Goal: Task Accomplishment & Management: Use online tool/utility

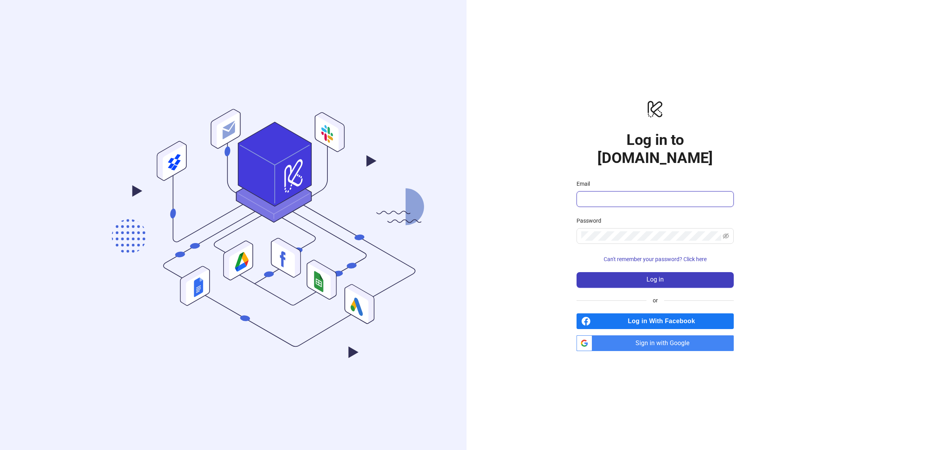
click at [649, 195] on input "Email" at bounding box center [654, 199] width 146 height 9
type input "**********"
click at [674, 272] on button "Log in" at bounding box center [654, 280] width 157 height 16
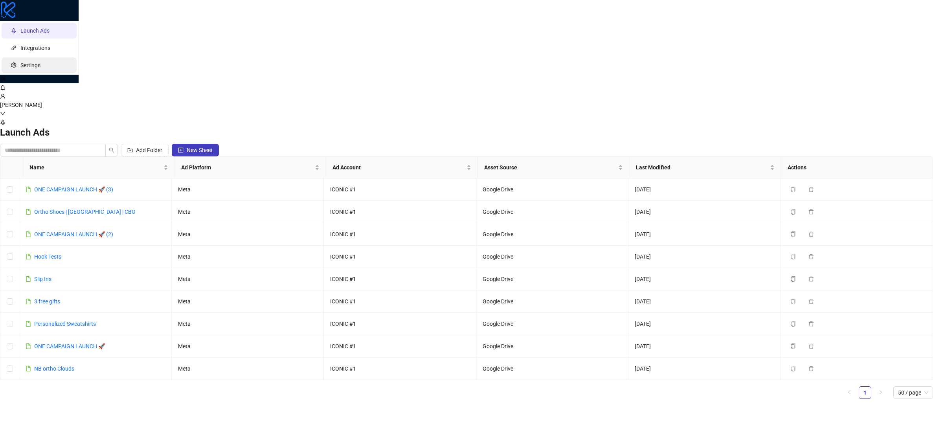
click at [33, 68] on link "Settings" at bounding box center [30, 65] width 20 height 6
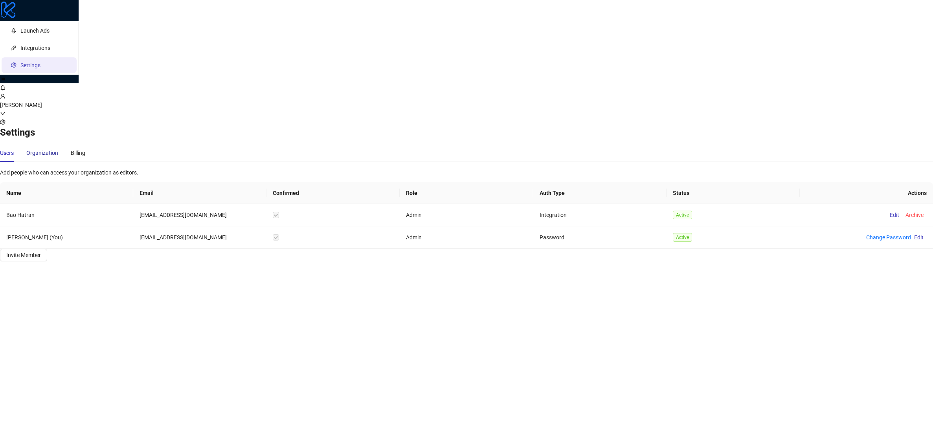
click at [58, 149] on div "Organization" at bounding box center [42, 153] width 32 height 9
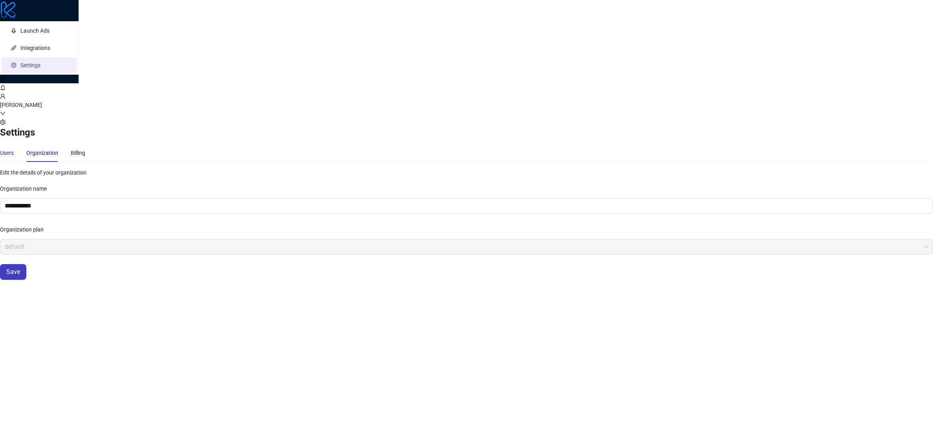
click at [14, 149] on div "Users" at bounding box center [7, 153] width 14 height 9
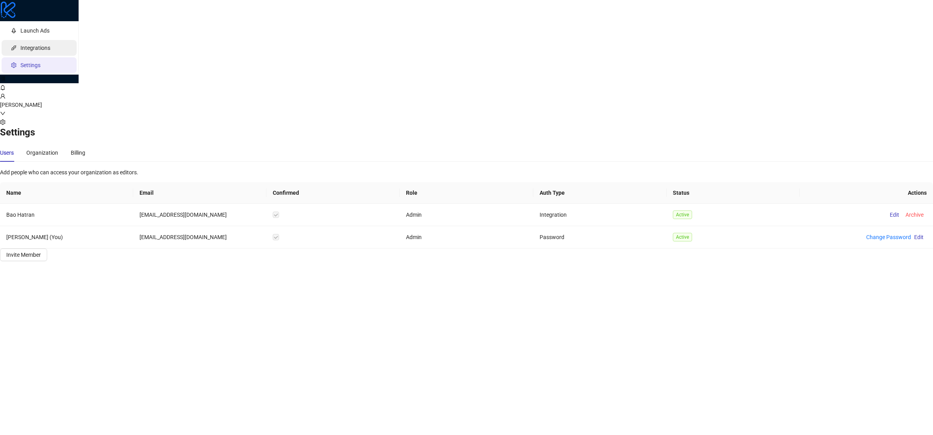
click at [47, 51] on link "Integrations" at bounding box center [35, 48] width 30 height 6
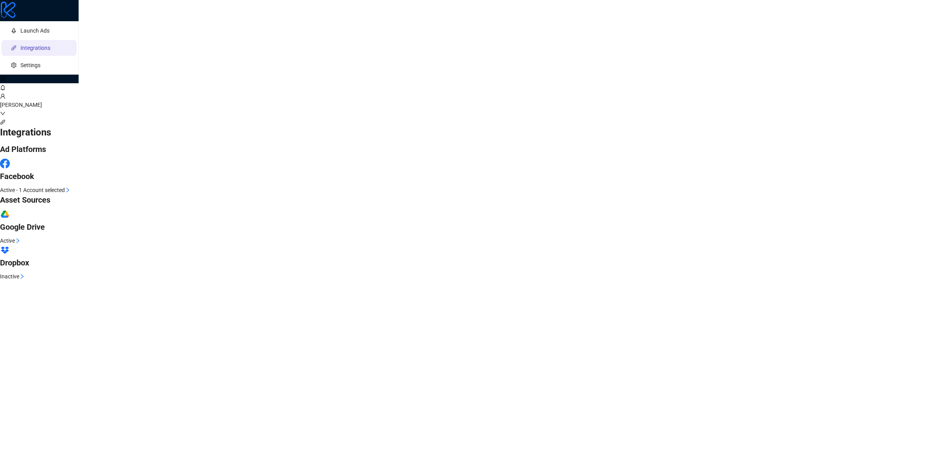
click at [51, 57] on ul "Launch Ads Integrations Settings" at bounding box center [39, 47] width 79 height 53
click at [50, 34] on link "Launch Ads" at bounding box center [34, 31] width 29 height 6
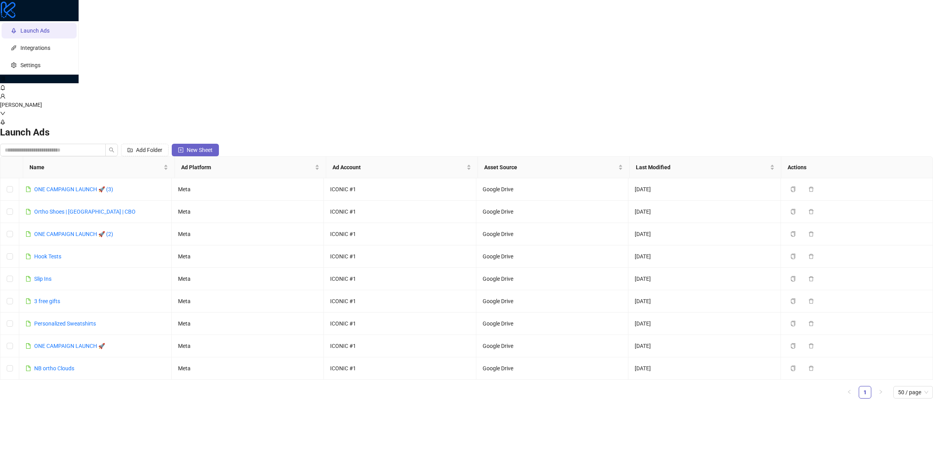
click at [213, 147] on span "New Sheet" at bounding box center [200, 150] width 26 height 6
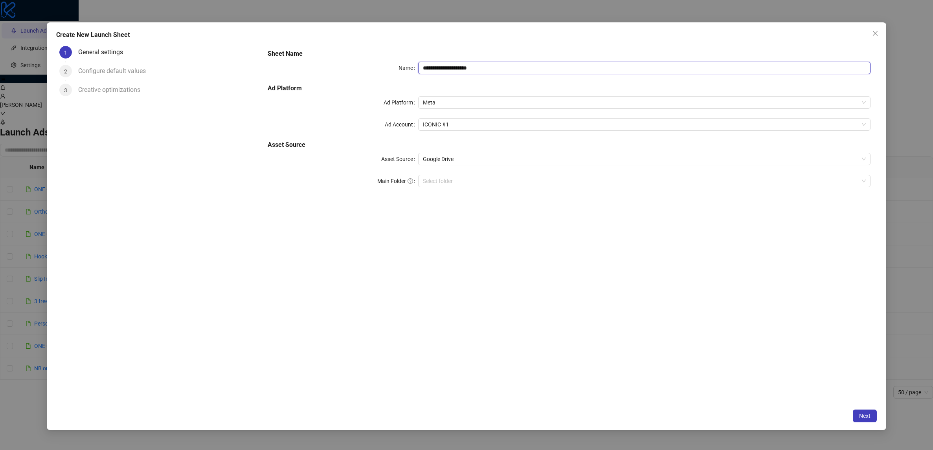
click at [511, 69] on input "**********" at bounding box center [644, 68] width 452 height 13
click at [455, 98] on span "Meta" at bounding box center [644, 103] width 443 height 12
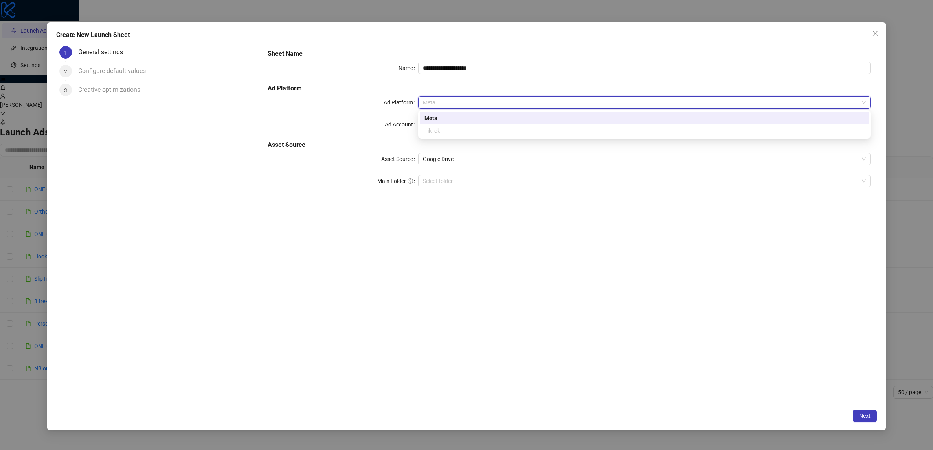
click at [469, 90] on h5 "Ad Platform" at bounding box center [569, 88] width 603 height 9
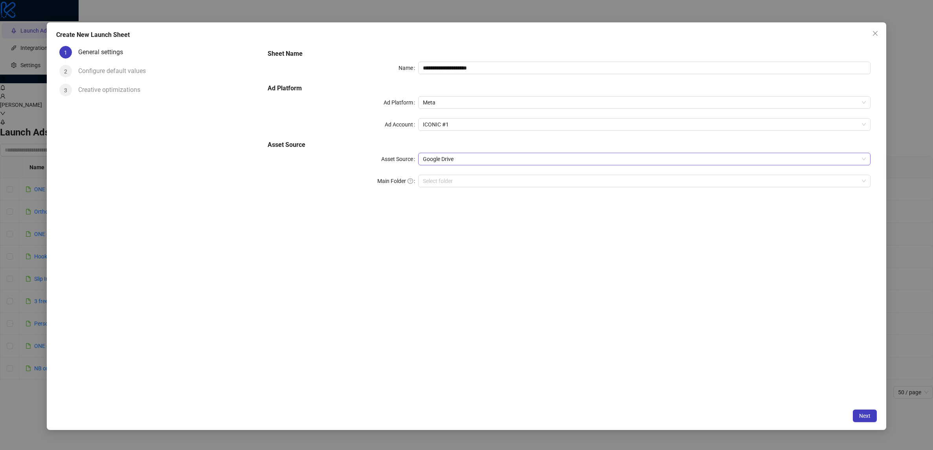
click at [453, 162] on span "Google Drive" at bounding box center [644, 159] width 443 height 12
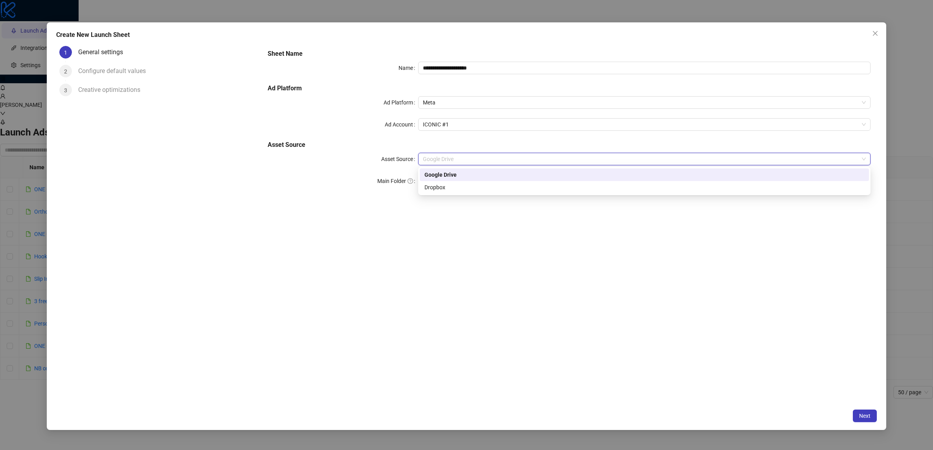
click at [387, 142] on h5 "Asset Source" at bounding box center [569, 144] width 603 height 9
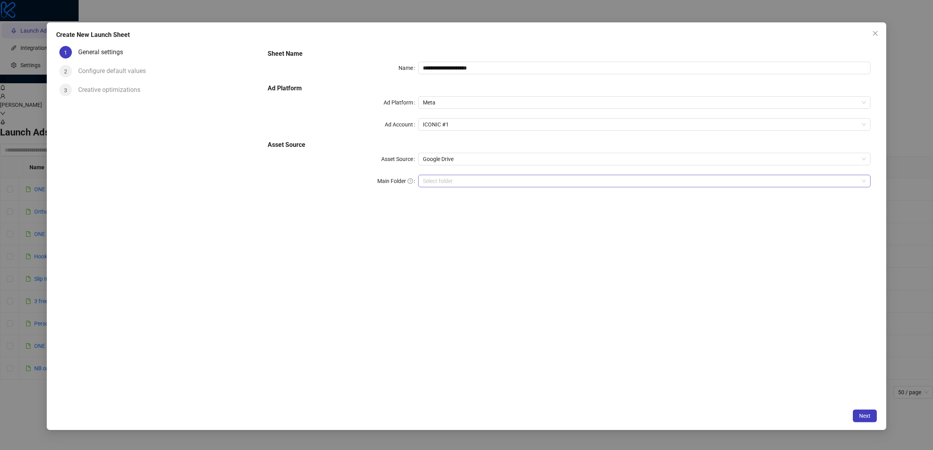
click at [458, 183] on input "Main Folder" at bounding box center [641, 181] width 436 height 12
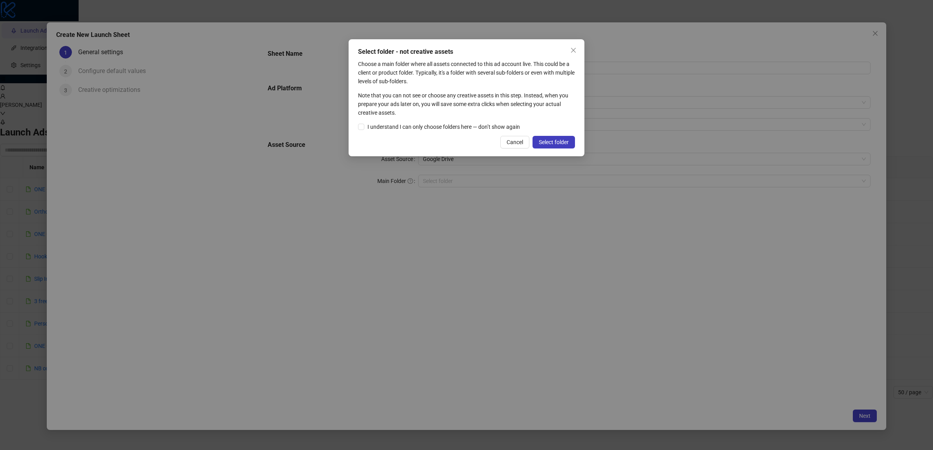
click at [556, 145] on span "Select folder" at bounding box center [554, 142] width 30 height 6
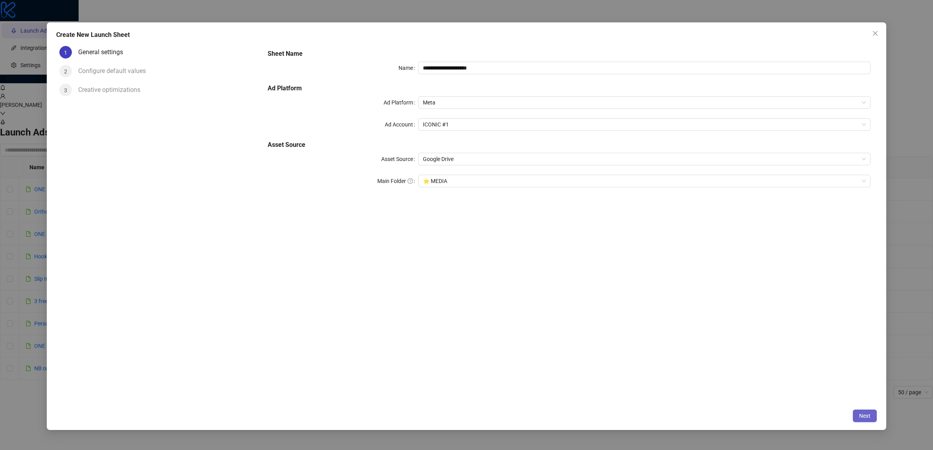
click at [870, 416] on span "Next" at bounding box center [864, 416] width 11 height 6
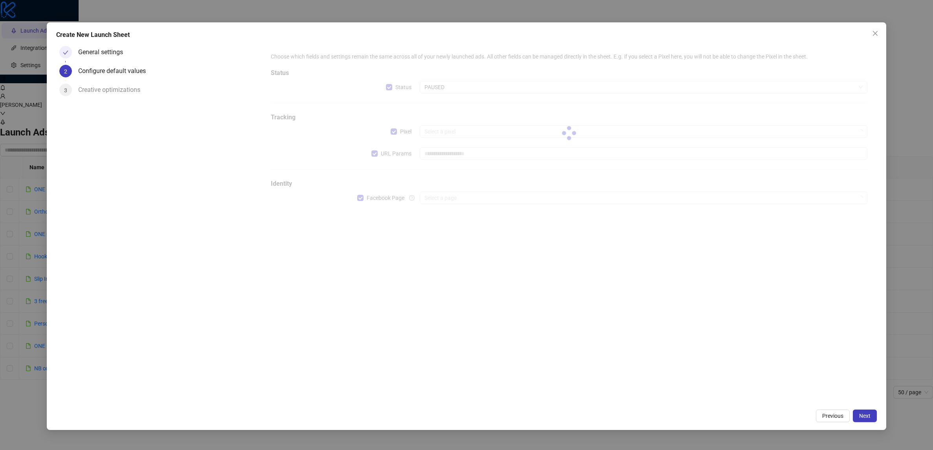
type input "**********"
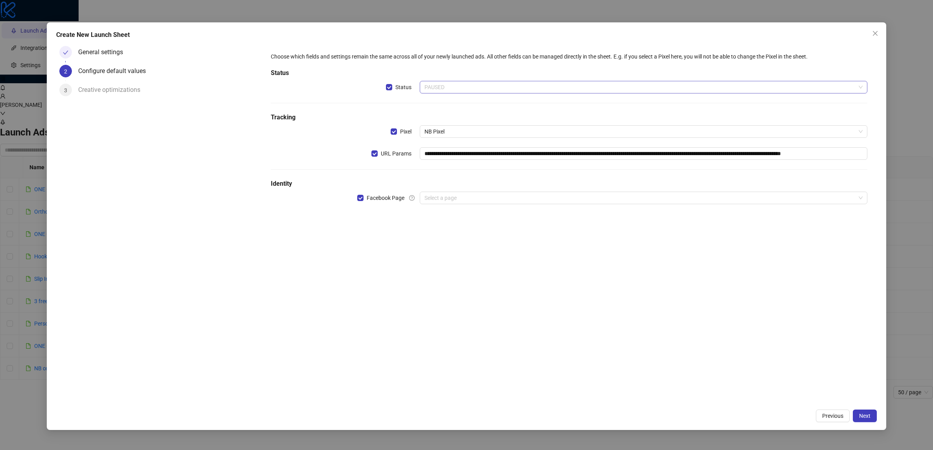
click at [541, 92] on span "PAUSED" at bounding box center [643, 87] width 438 height 12
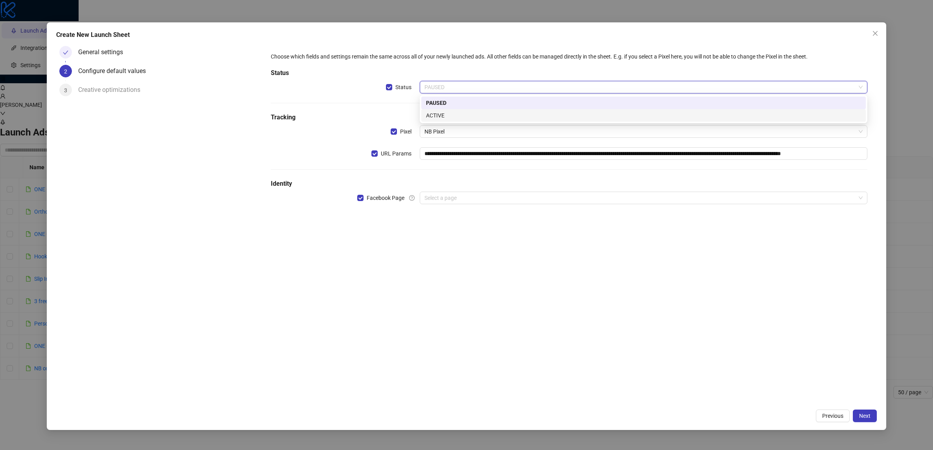
click at [536, 118] on div "ACTIVE" at bounding box center [643, 115] width 435 height 9
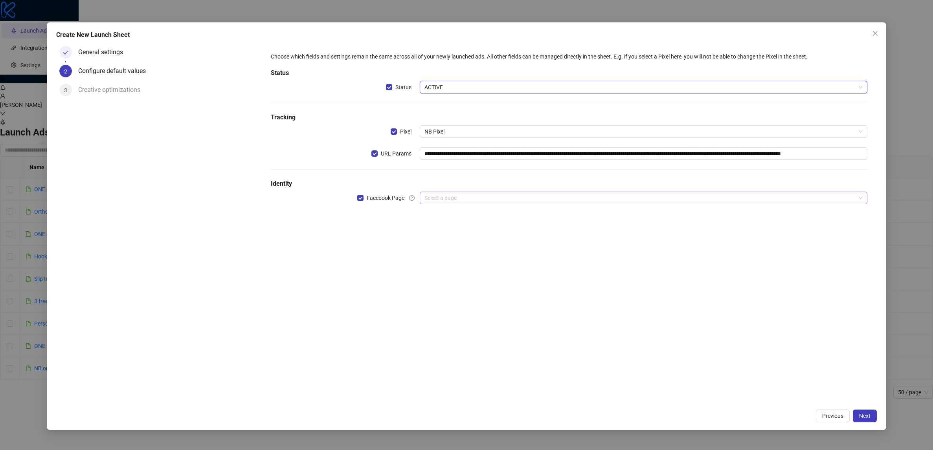
click at [447, 199] on input "search" at bounding box center [639, 198] width 431 height 12
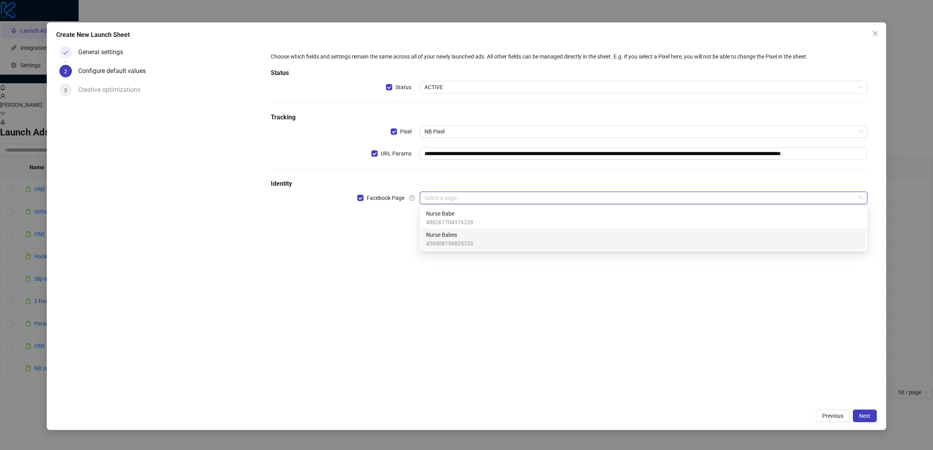
click at [488, 235] on div "Nurse Babes 430308136825733" at bounding box center [643, 239] width 435 height 17
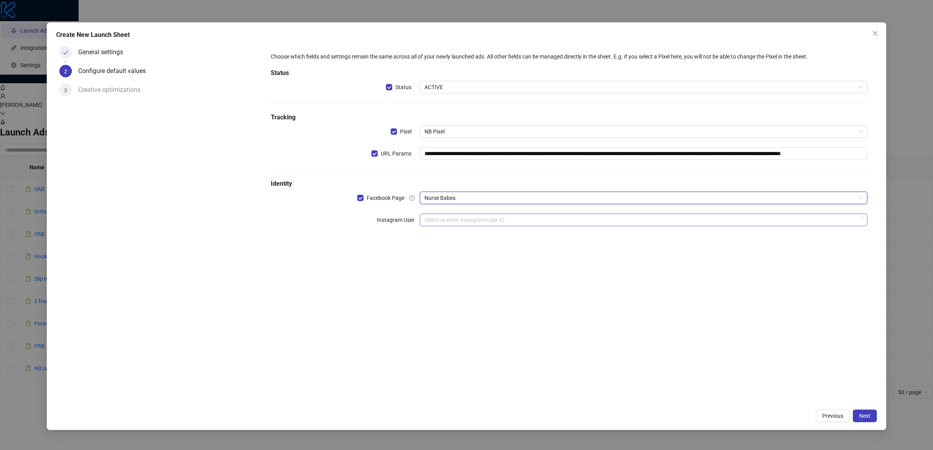
click at [520, 213] on div "**********" at bounding box center [569, 144] width 603 height 190
click at [520, 219] on input "search" at bounding box center [639, 220] width 431 height 12
click at [470, 296] on div "**********" at bounding box center [568, 224] width 615 height 362
click at [474, 225] on input "search" at bounding box center [639, 220] width 431 height 12
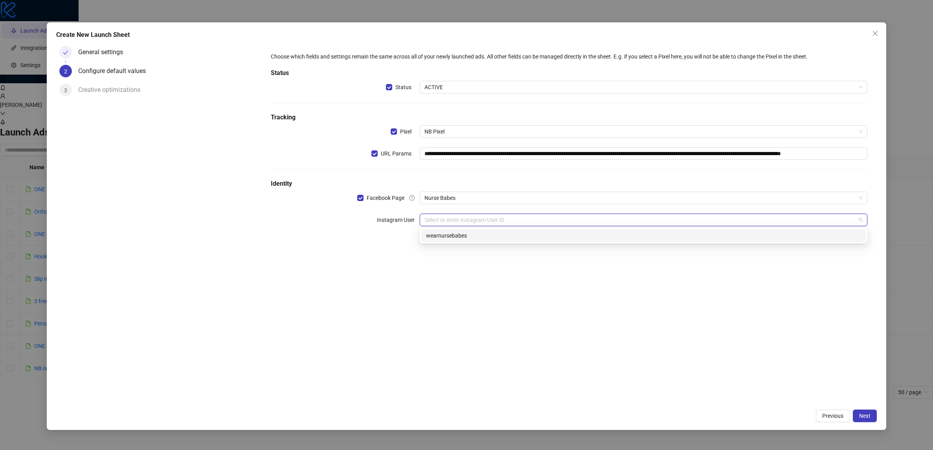
click at [469, 244] on form "**********" at bounding box center [568, 144] width 615 height 202
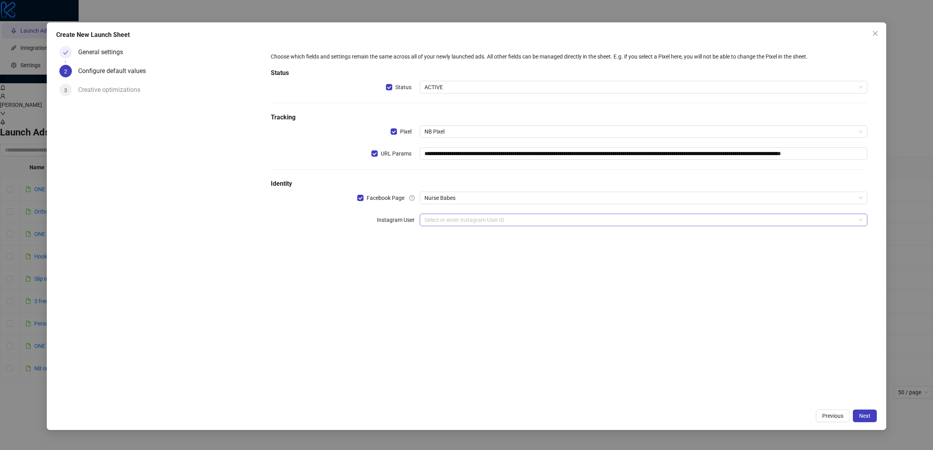
click at [477, 226] on input "search" at bounding box center [639, 220] width 431 height 12
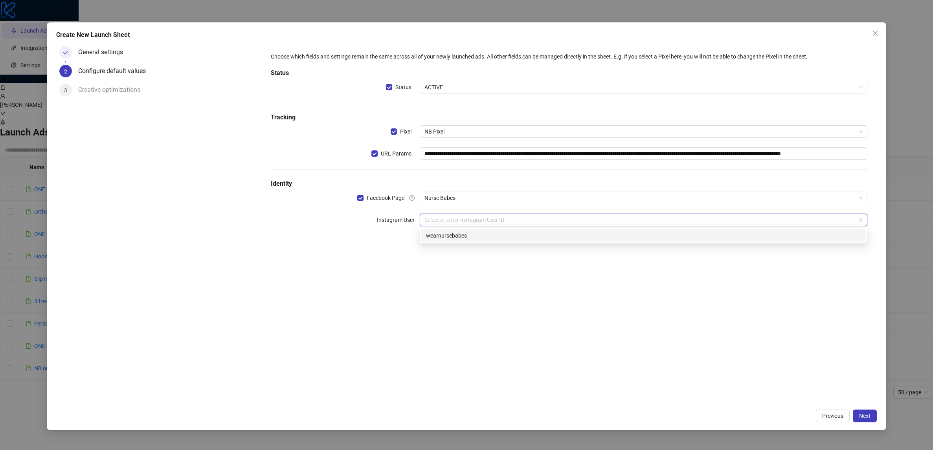
click at [476, 237] on div "wearnursebabes" at bounding box center [643, 235] width 435 height 9
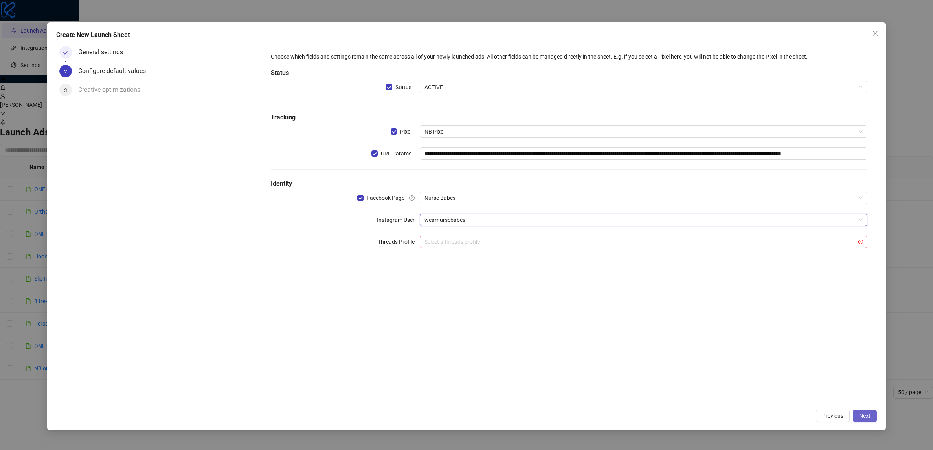
click at [870, 413] on span "Next" at bounding box center [864, 416] width 11 height 6
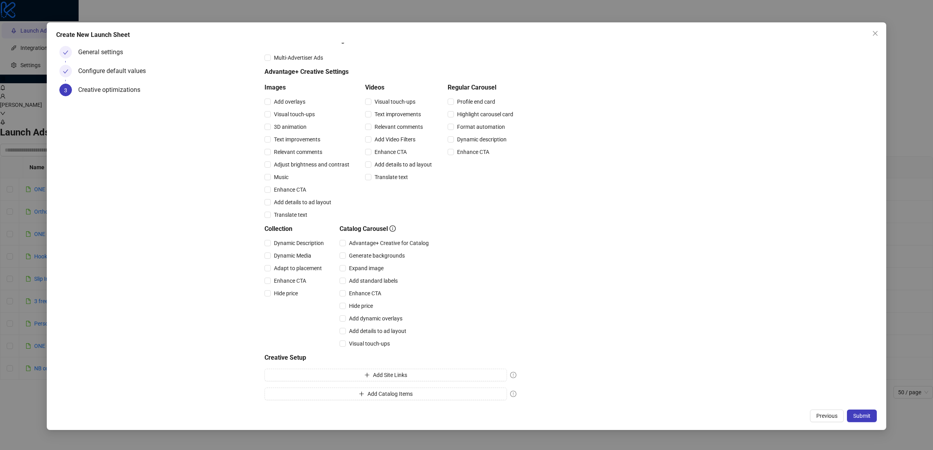
scroll to position [39, 0]
click at [871, 419] on button "Submit" at bounding box center [862, 416] width 30 height 13
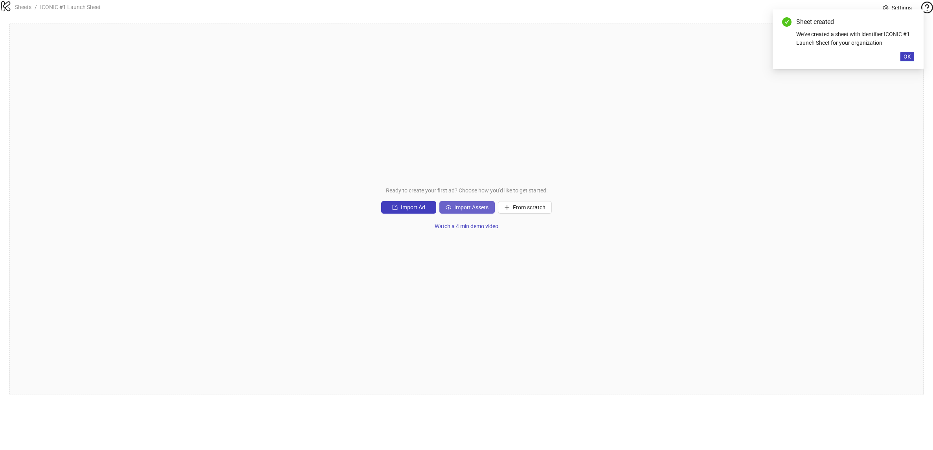
click at [448, 214] on button "Import Assets" at bounding box center [466, 207] width 55 height 13
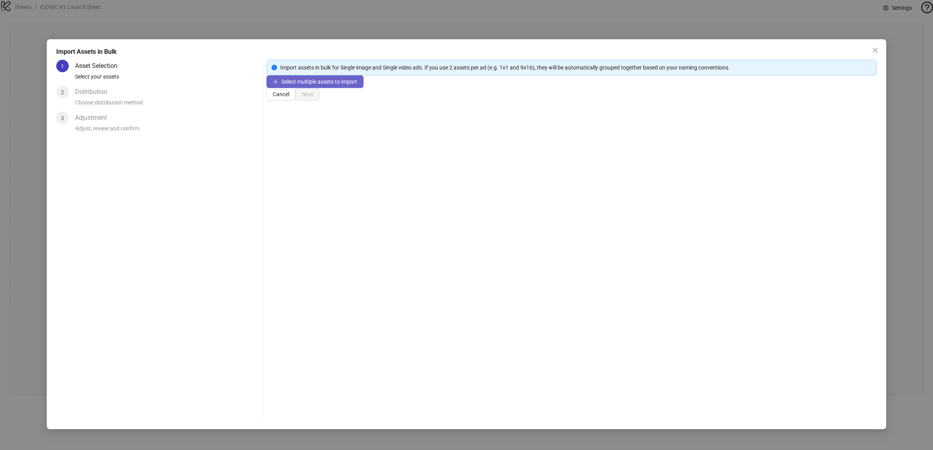
click at [338, 85] on span "Select multiple assets to import" at bounding box center [319, 82] width 76 height 6
click at [319, 126] on button "Next" at bounding box center [308, 119] width 24 height 13
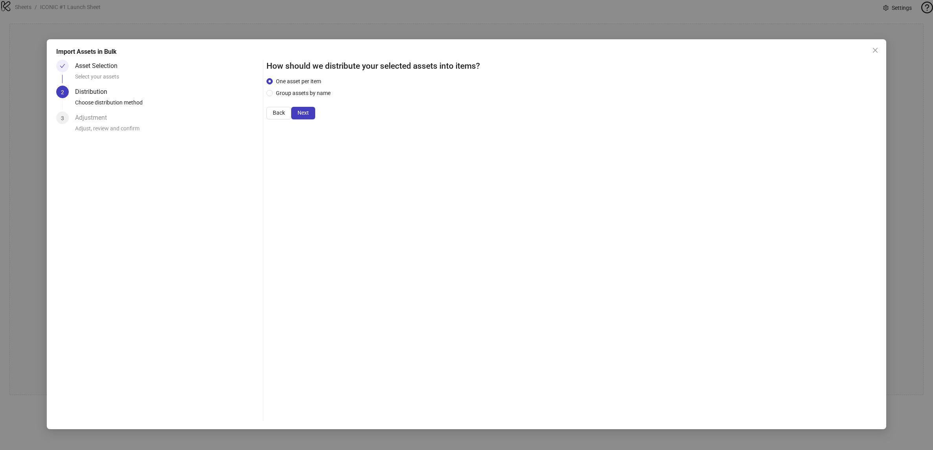
click at [315, 119] on button "Next" at bounding box center [303, 113] width 24 height 13
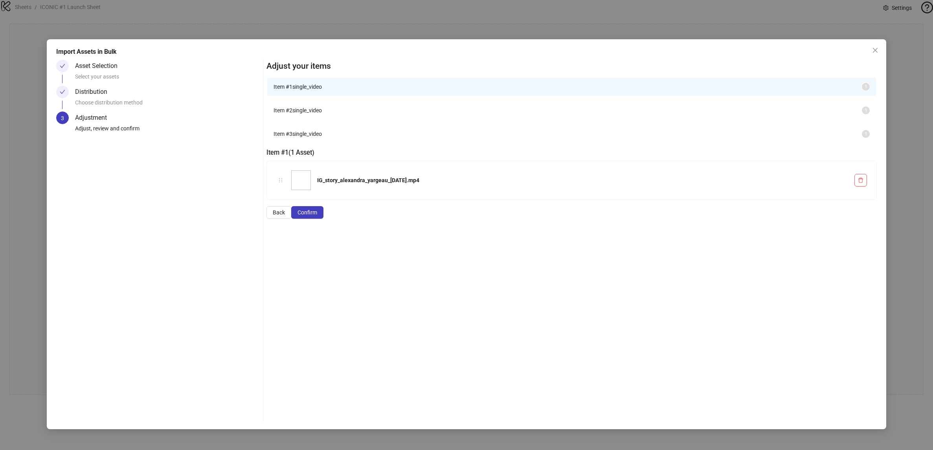
click at [323, 219] on button "Confirm" at bounding box center [307, 212] width 32 height 13
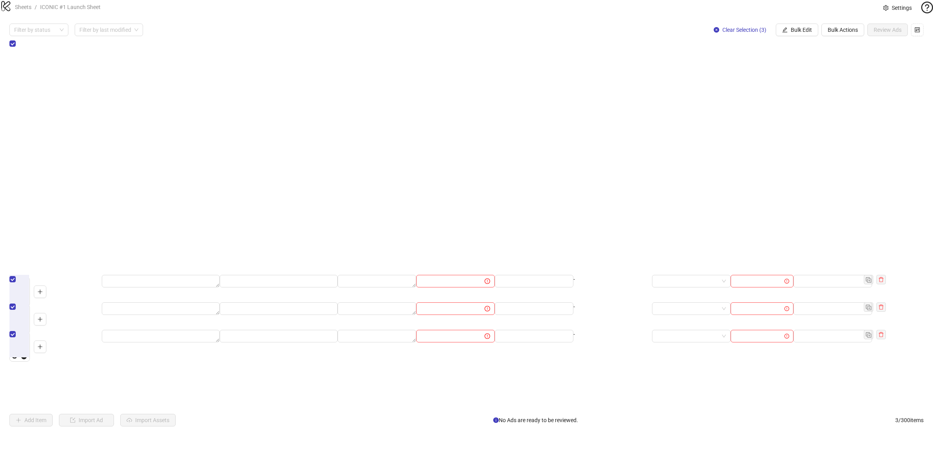
scroll to position [0, 372]
click at [809, 33] on span "Bulk Edit" at bounding box center [801, 30] width 21 height 6
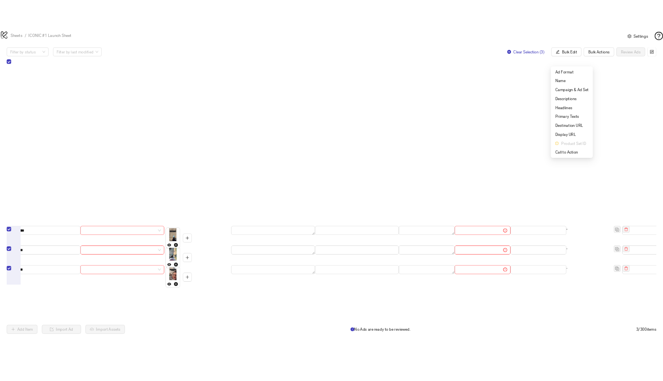
scroll to position [0, 0]
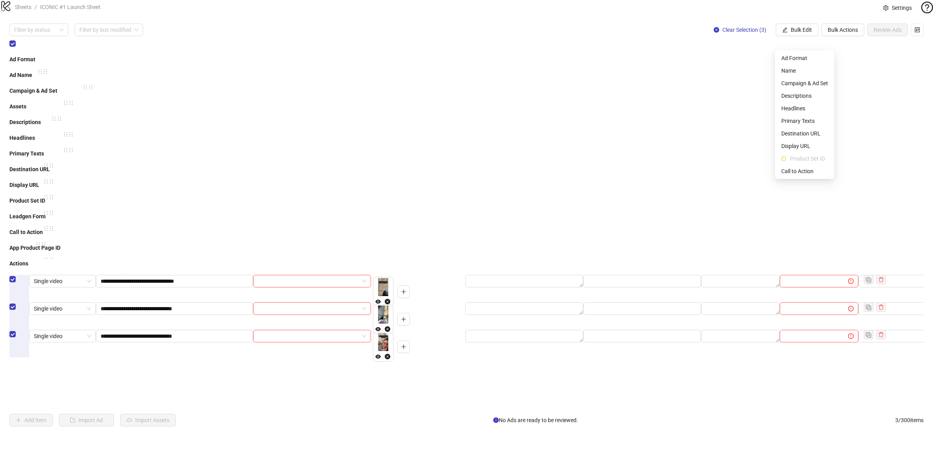
click at [681, 245] on div "**********" at bounding box center [466, 225] width 914 height 372
click at [682, 244] on div "**********" at bounding box center [466, 225] width 914 height 372
